Goal: Task Accomplishment & Management: Use online tool/utility

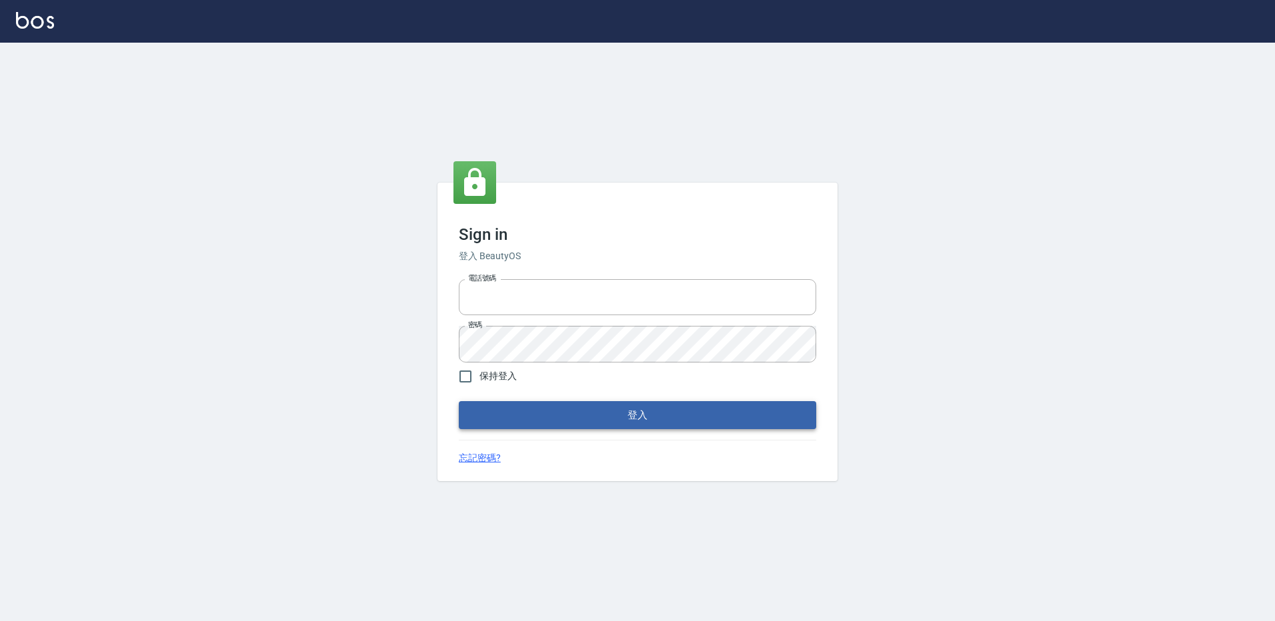
type input "27222158"
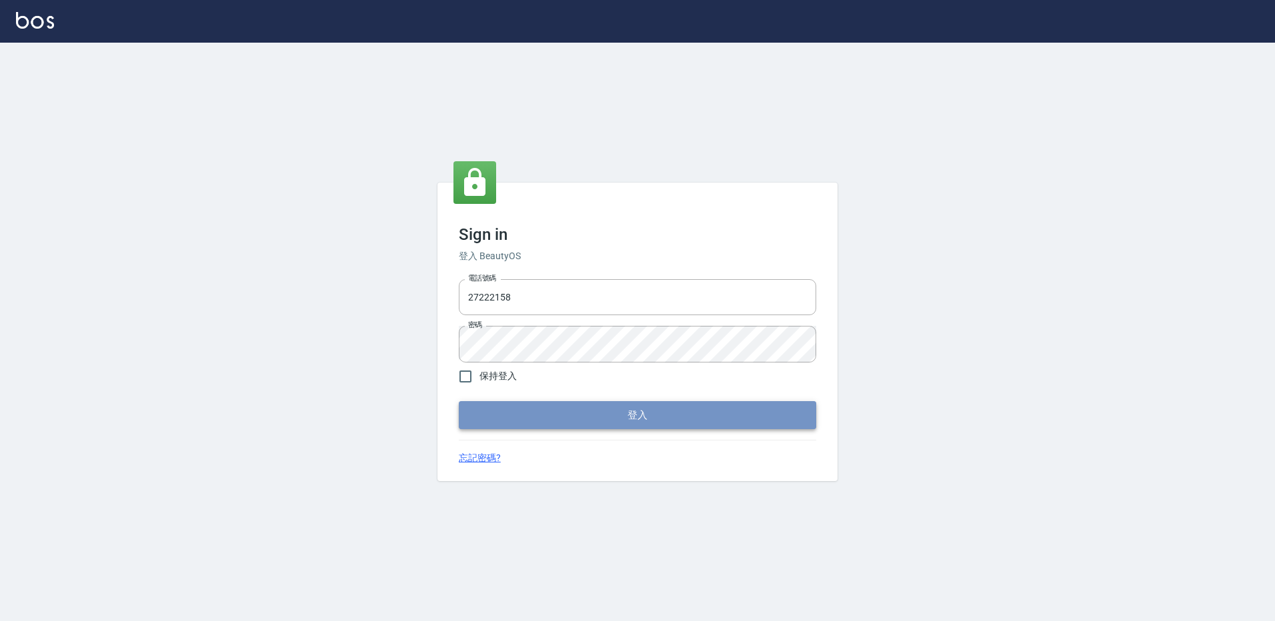
click at [763, 413] on button "登入" at bounding box center [637, 415] width 357 height 28
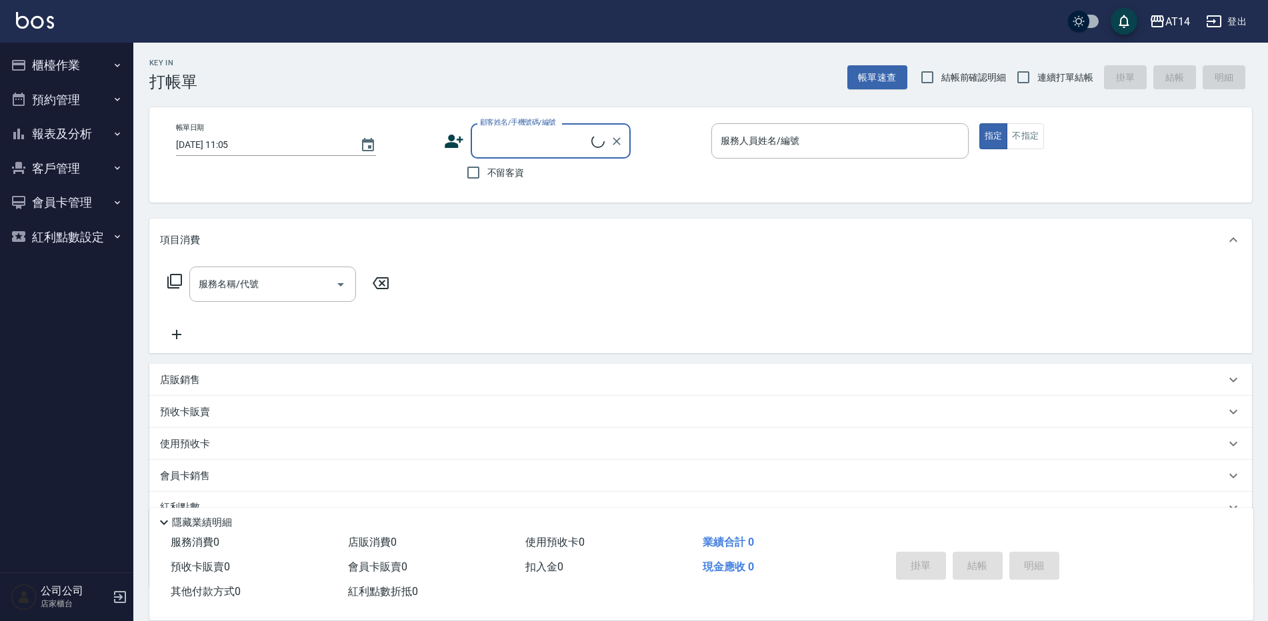
click at [120, 66] on icon "button" at bounding box center [117, 65] width 11 height 11
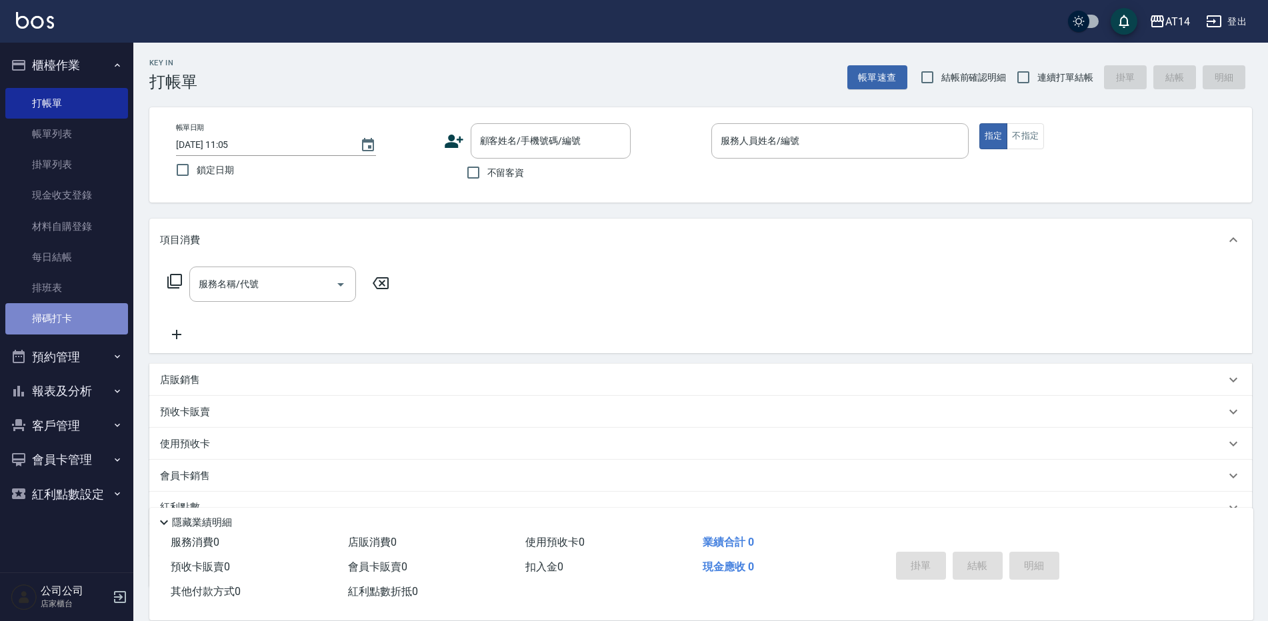
click at [15, 323] on link "掃碼打卡" at bounding box center [66, 318] width 123 height 31
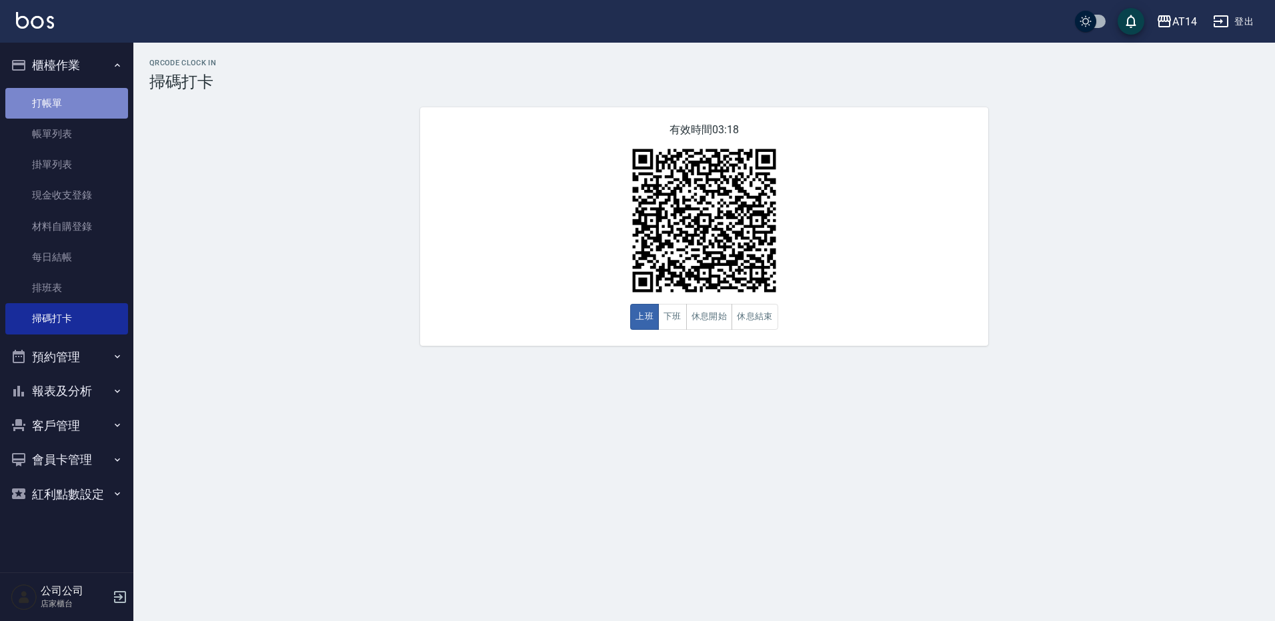
click at [81, 91] on link "打帳單" at bounding box center [66, 103] width 123 height 31
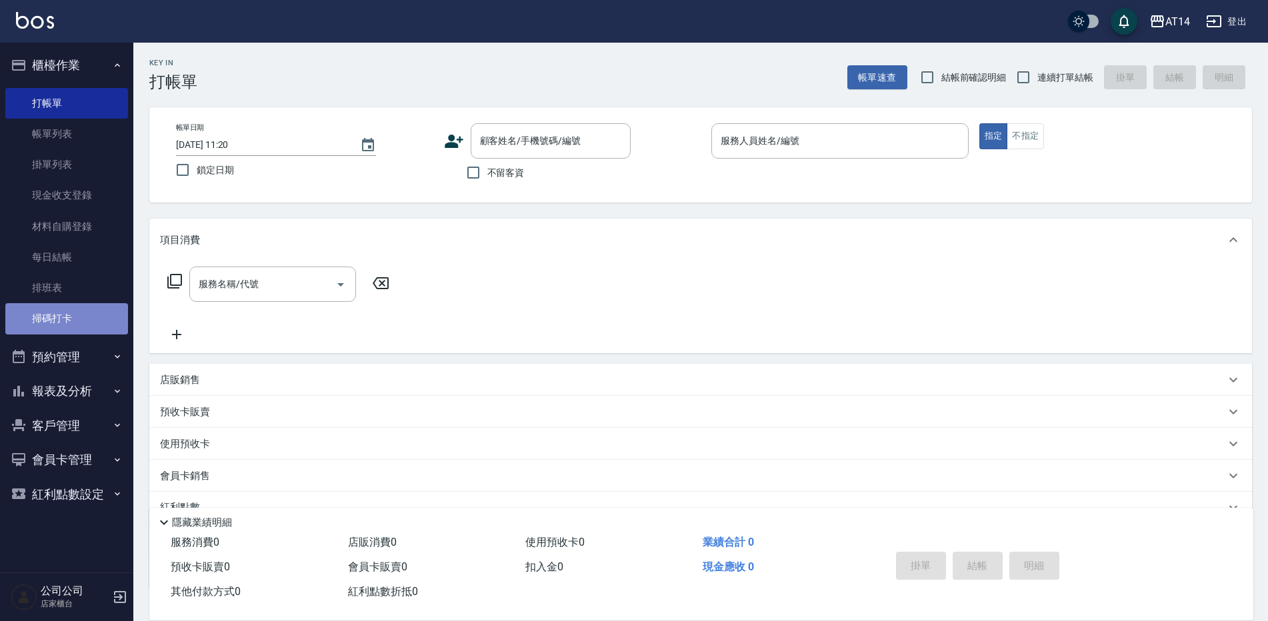
click at [98, 316] on link "掃碼打卡" at bounding box center [66, 318] width 123 height 31
